Goal: Transaction & Acquisition: Book appointment/travel/reservation

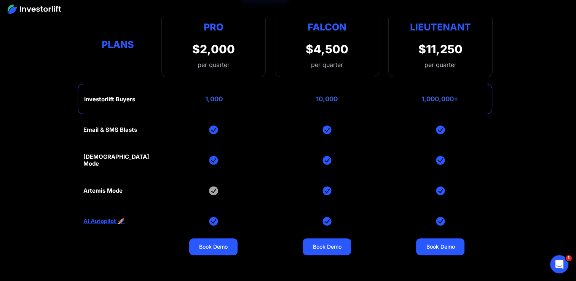
scroll to position [3044, 0]
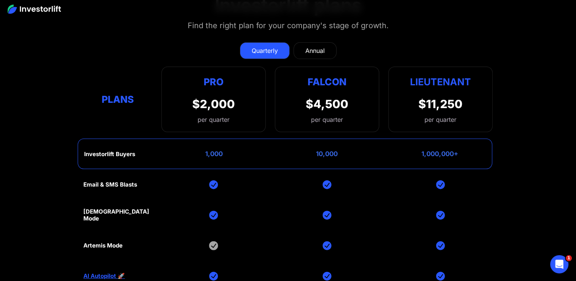
click at [307, 46] on div "Annual" at bounding box center [314, 50] width 19 height 9
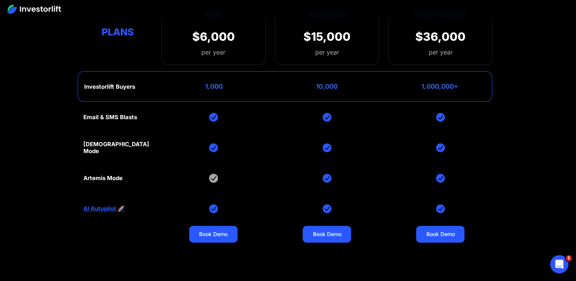
scroll to position [3120, 0]
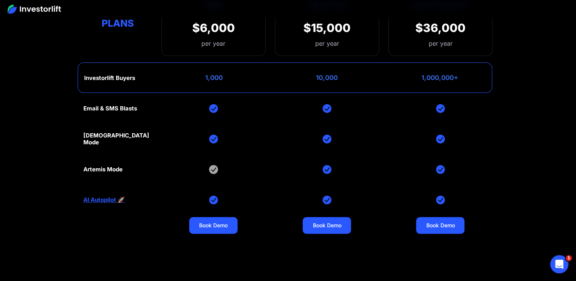
click at [211, 165] on img at bounding box center [213, 169] width 9 height 9
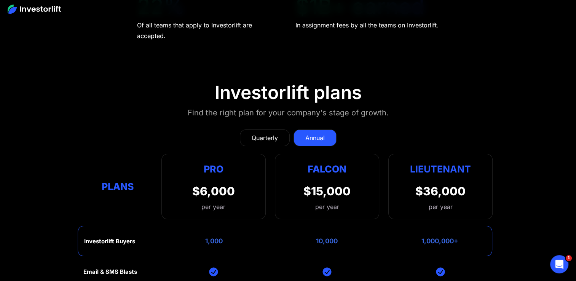
scroll to position [2915, 0]
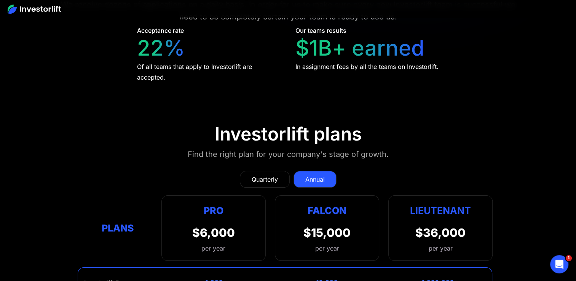
click at [266, 175] on div "Quarterly" at bounding box center [265, 179] width 26 height 9
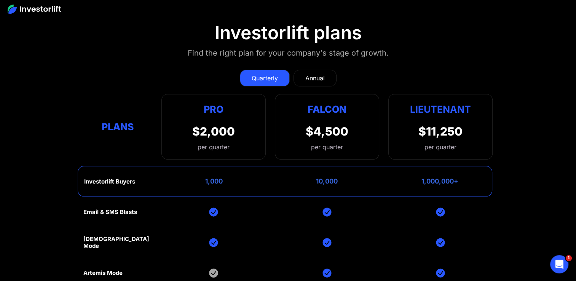
scroll to position [3068, 0]
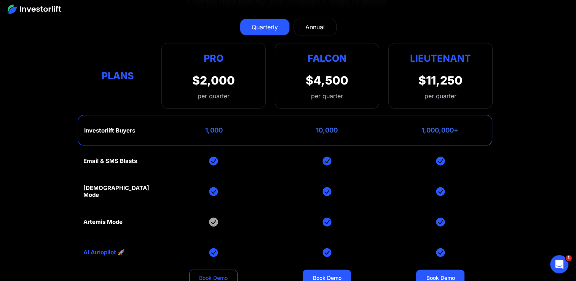
click at [207, 269] on link "Book Demo" at bounding box center [213, 277] width 48 height 17
